Goal: Communication & Community: Connect with others

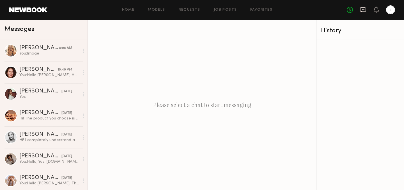
click at [361, 11] on icon at bounding box center [364, 9] width 6 height 5
click at [136, 8] on div "Home Models Requests Job Posts Favorites Sign Out No fees up to $5,000" at bounding box center [221, 9] width 348 height 9
click at [130, 9] on link "Home" at bounding box center [128, 10] width 13 height 4
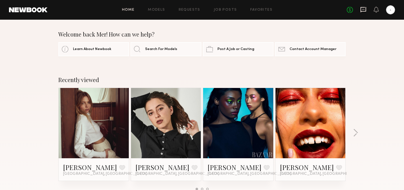
click at [365, 12] on icon at bounding box center [363, 9] width 6 height 6
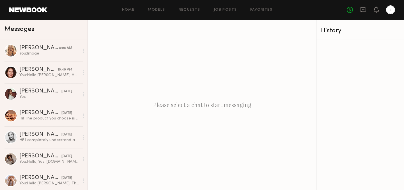
click at [360, 13] on div "No fees up to $5,000" at bounding box center [371, 9] width 48 height 9
click at [364, 10] on icon at bounding box center [363, 9] width 2 height 1
